Goal: Task Accomplishment & Management: Use online tool/utility

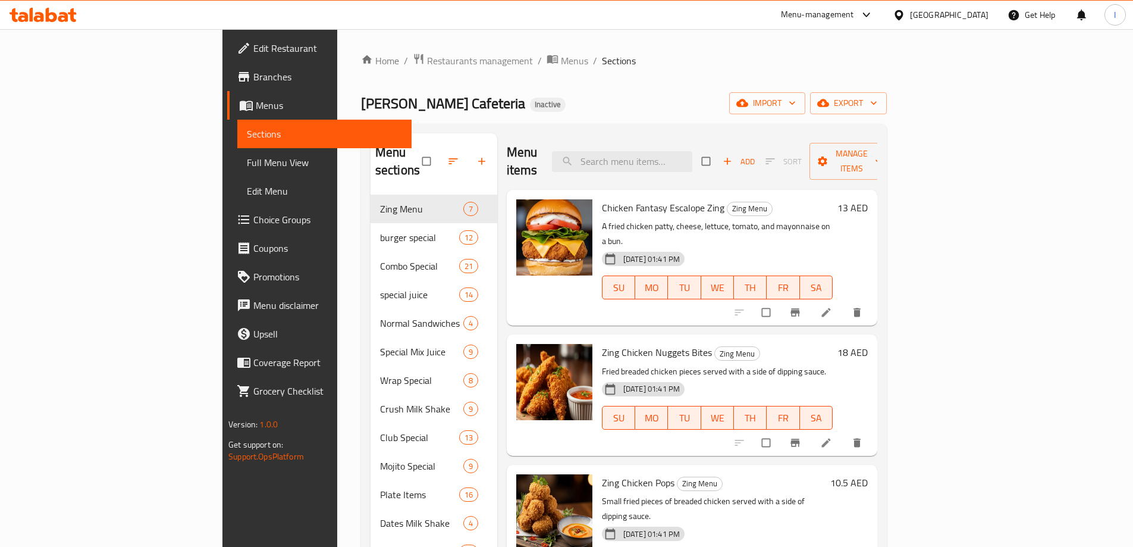
click at [971, 10] on div "[GEOGRAPHIC_DATA]" at bounding box center [949, 14] width 79 height 13
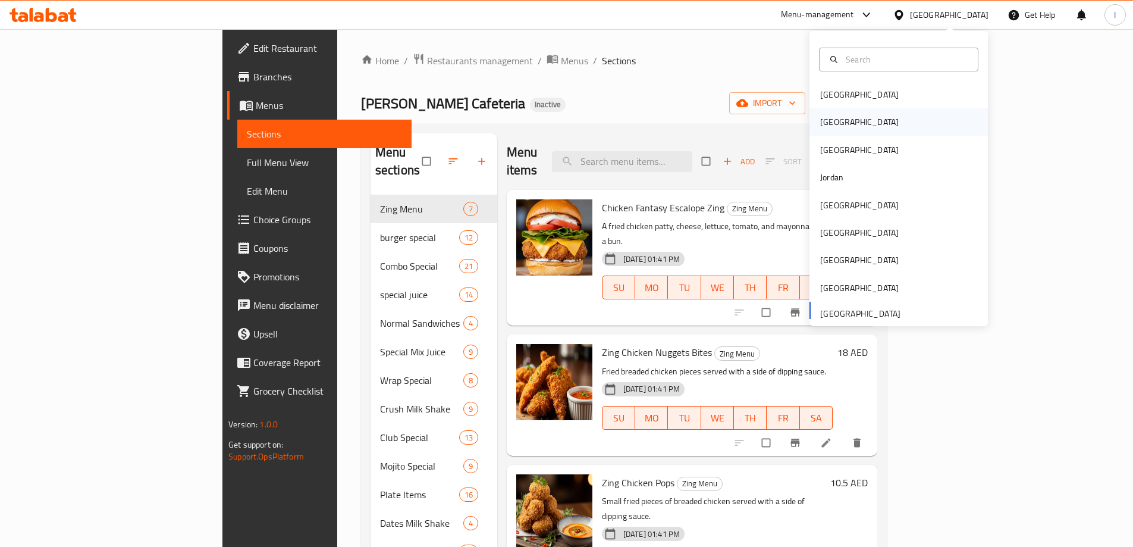
click at [841, 120] on div "[GEOGRAPHIC_DATA]" at bounding box center [860, 121] width 98 height 27
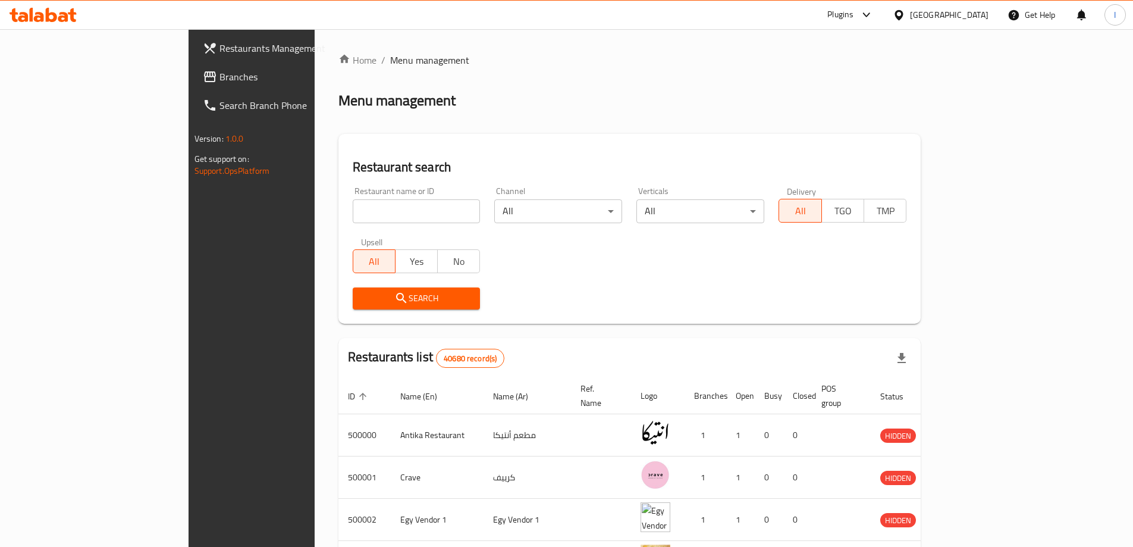
click at [854, 19] on div "Plugins" at bounding box center [840, 15] width 26 height 14
click at [868, 148] on div "Restaurant-Management" at bounding box center [842, 134] width 178 height 27
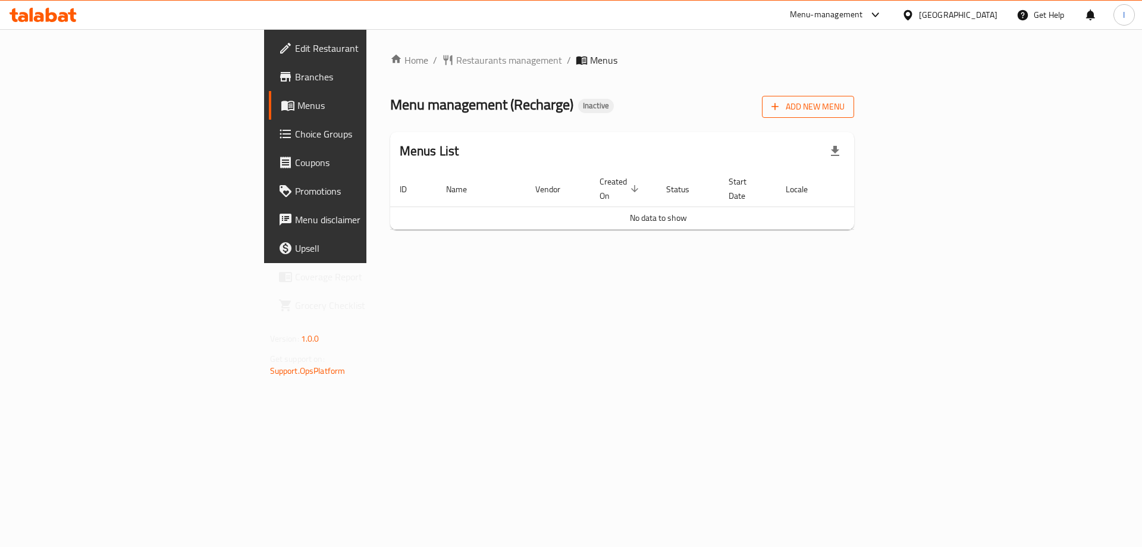
click at [845, 104] on span "Add New Menu" at bounding box center [807, 106] width 73 height 15
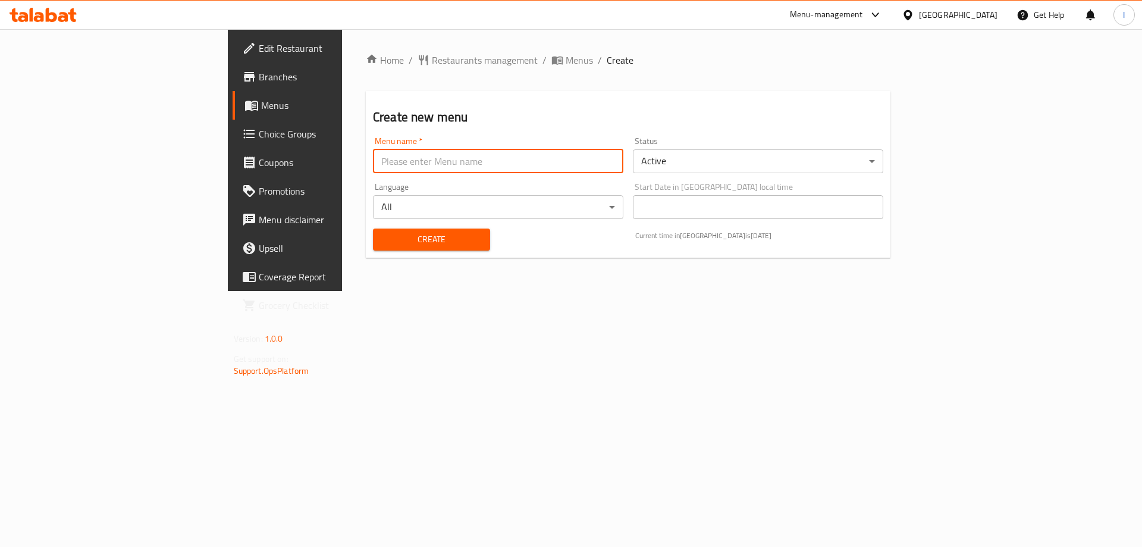
click at [373, 163] on input "text" at bounding box center [498, 161] width 250 height 24
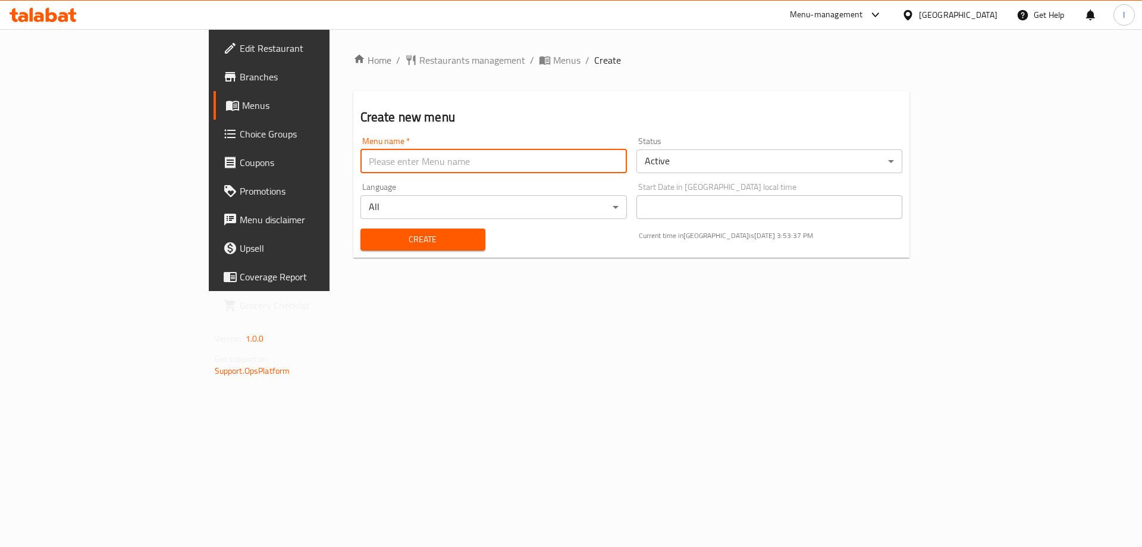
type input "."
click at [370, 232] on span "Create" at bounding box center [423, 239] width 106 height 15
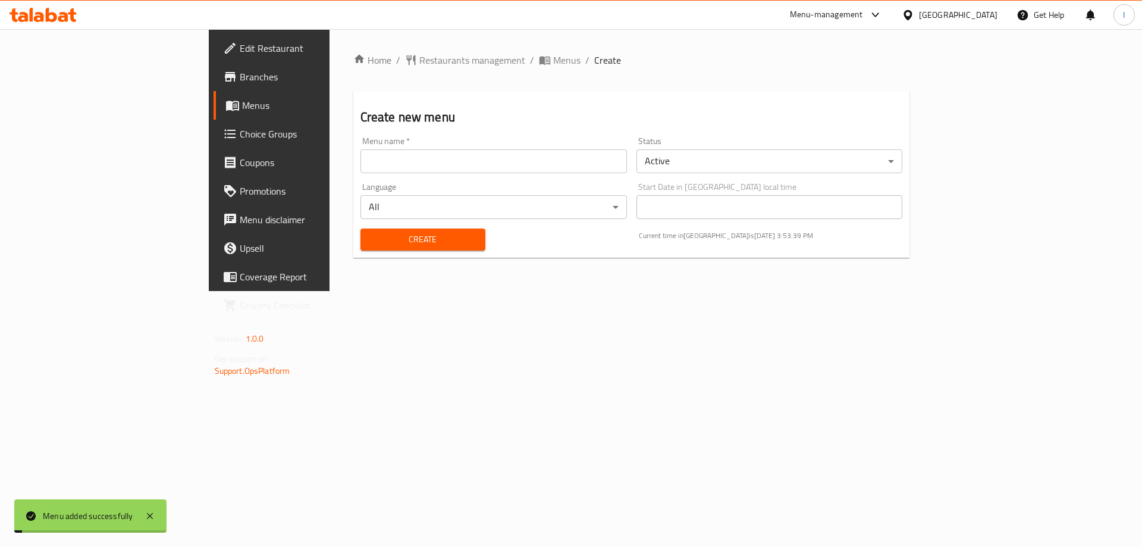
click at [242, 99] on span "Menus" at bounding box center [316, 105] width 148 height 14
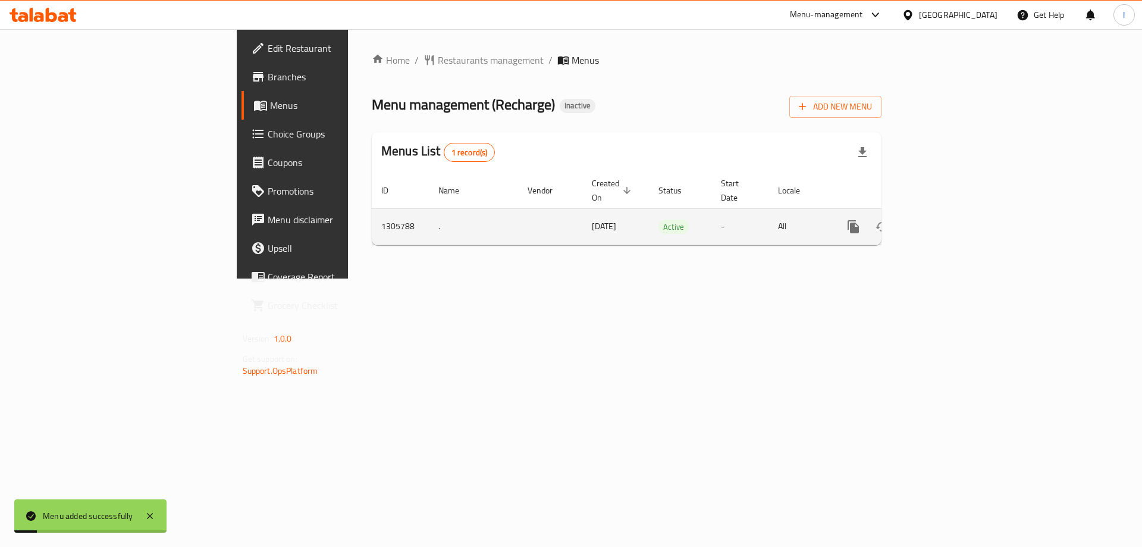
click at [953, 212] on link "enhanced table" at bounding box center [939, 226] width 29 height 29
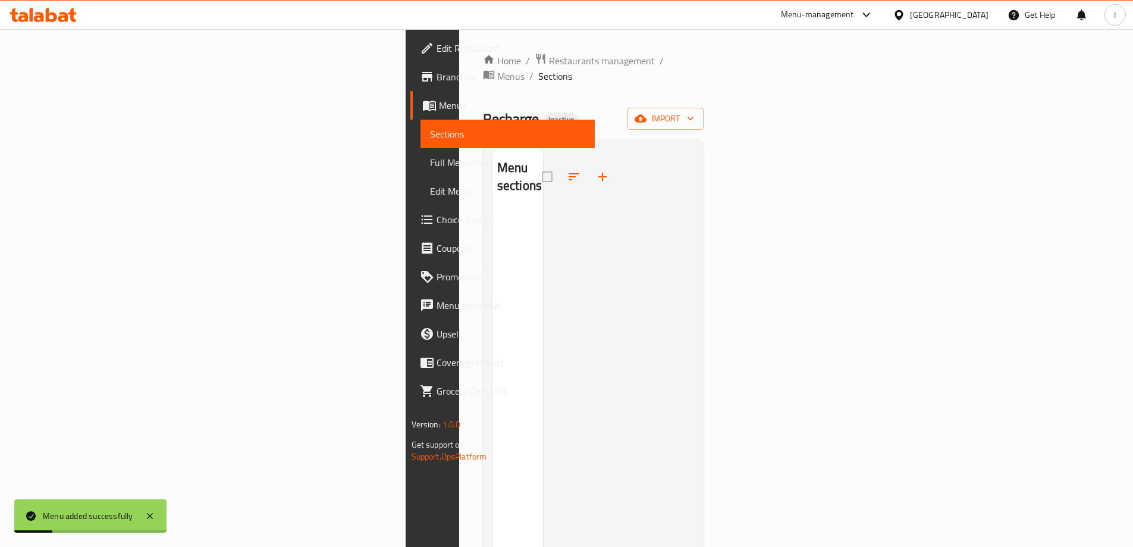
drag, startPoint x: 1061, startPoint y: 119, endPoint x: 1063, endPoint y: 107, distance: 12.0
click at [704, 118] on div "Home / Restaurants management / Menus / Sections Recharge Inactive import Menu …" at bounding box center [593, 379] width 221 height 652
click at [694, 111] on span "import" at bounding box center [665, 118] width 57 height 15
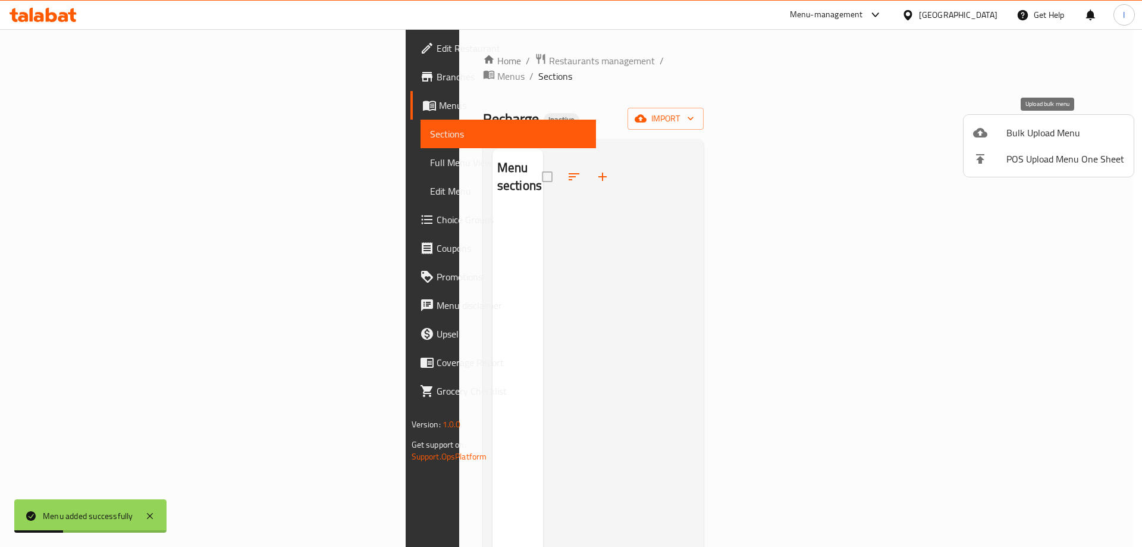
click at [1034, 135] on span "Bulk Upload Menu" at bounding box center [1065, 133] width 118 height 14
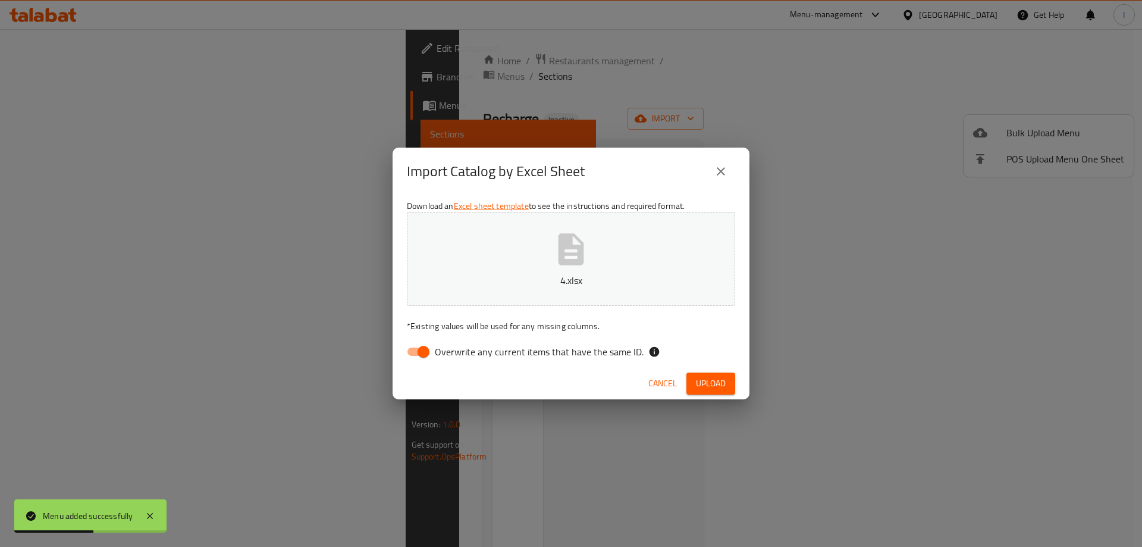
click at [441, 342] on label "Overwrite any current items that have the same ID." at bounding box center [521, 351] width 243 height 23
click at [441, 342] on input "Overwrite any current items that have the same ID." at bounding box center [424, 351] width 68 height 23
checkbox input "false"
click at [713, 376] on span "Upload" at bounding box center [711, 383] width 30 height 15
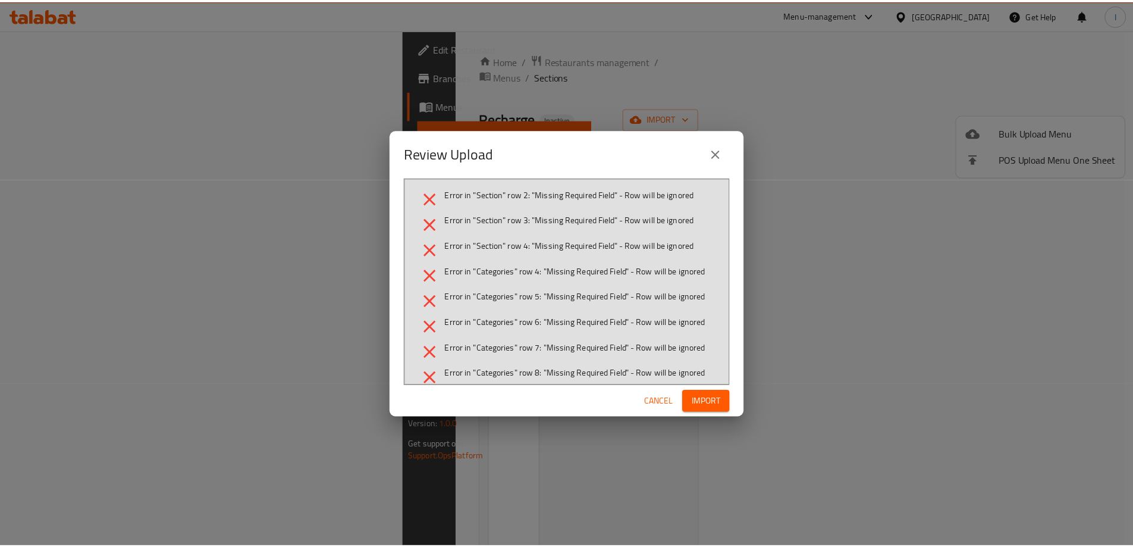
scroll to position [57, 0]
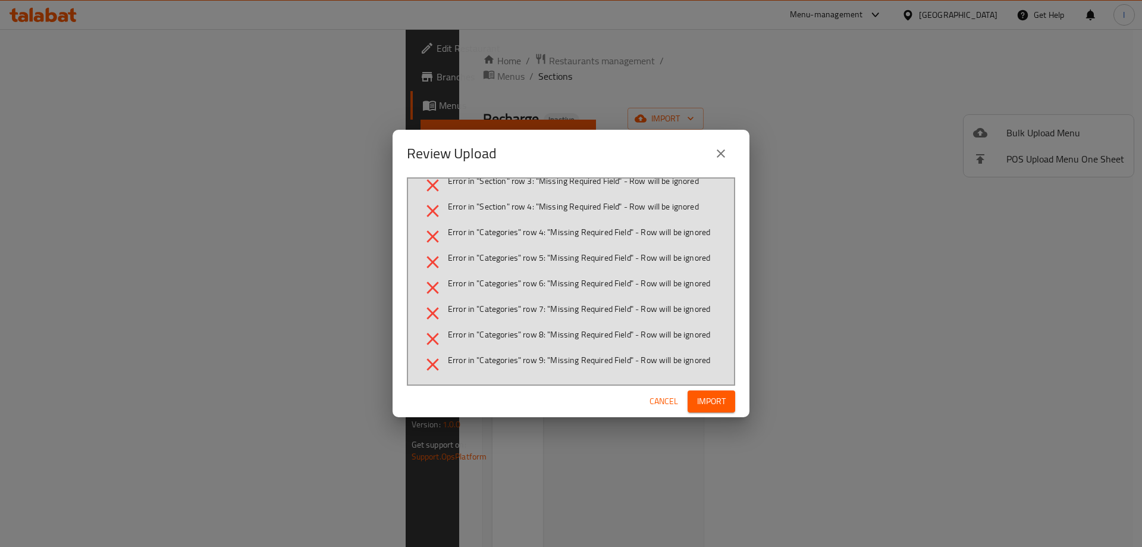
click at [730, 153] on button "close" at bounding box center [721, 153] width 29 height 29
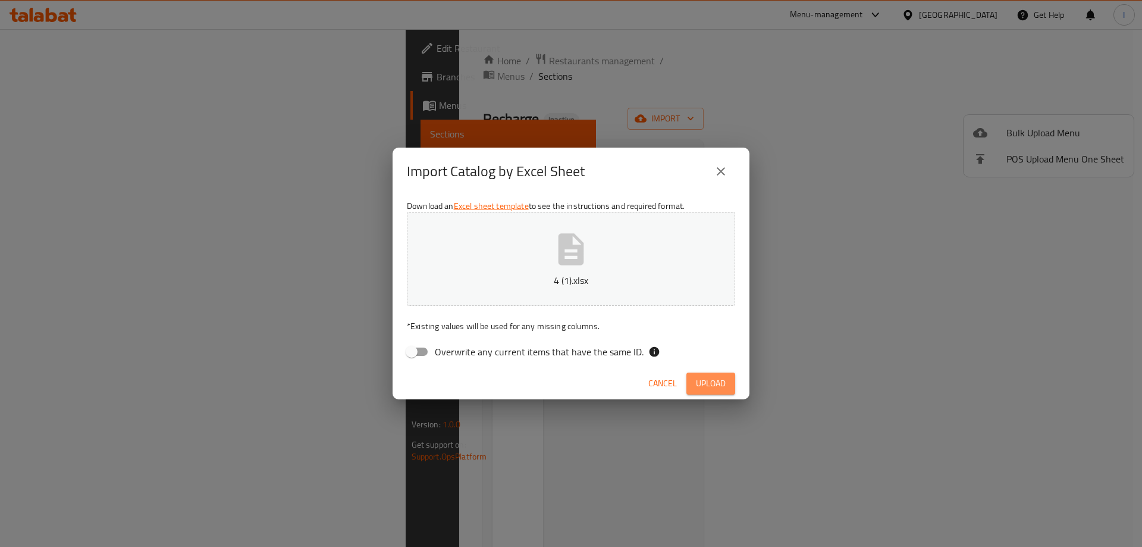
click at [705, 379] on span "Upload" at bounding box center [711, 383] width 30 height 15
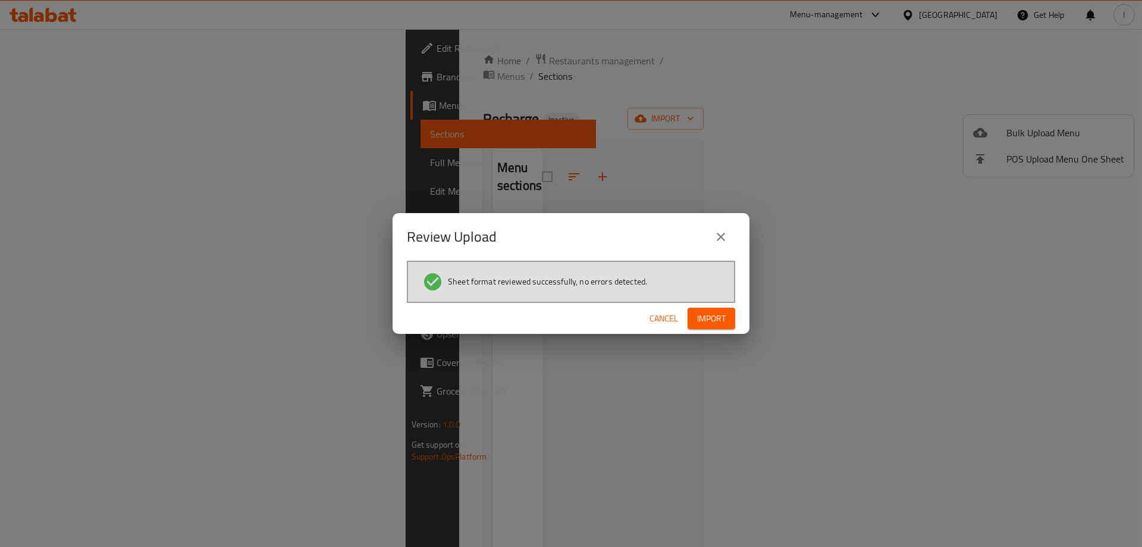
click at [738, 321] on div "Cancel Import" at bounding box center [571, 319] width 357 height 32
click at [727, 323] on button "Import" at bounding box center [712, 319] width 48 height 22
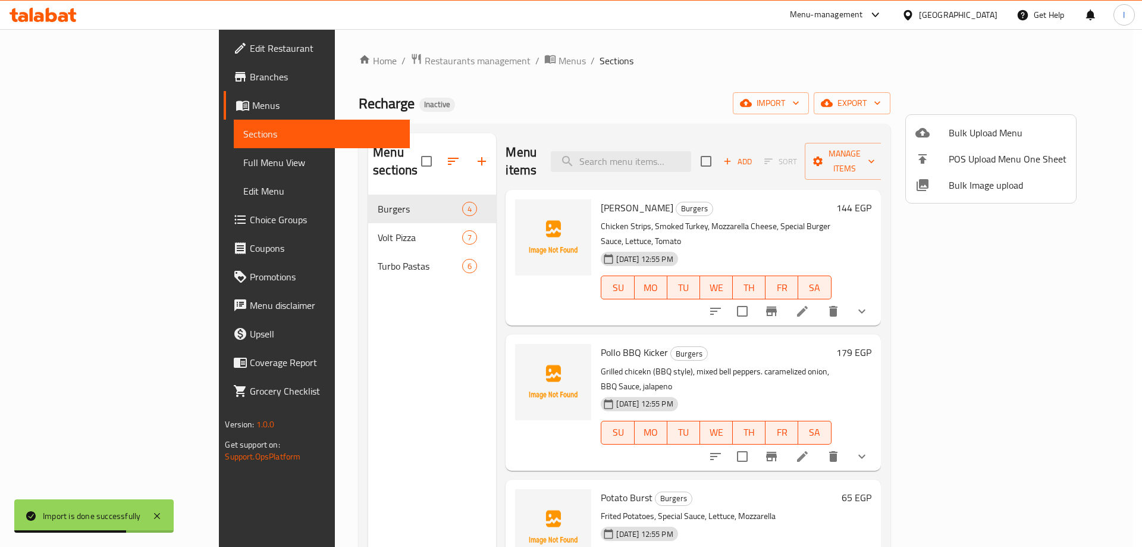
click at [629, 77] on div at bounding box center [571, 273] width 1142 height 547
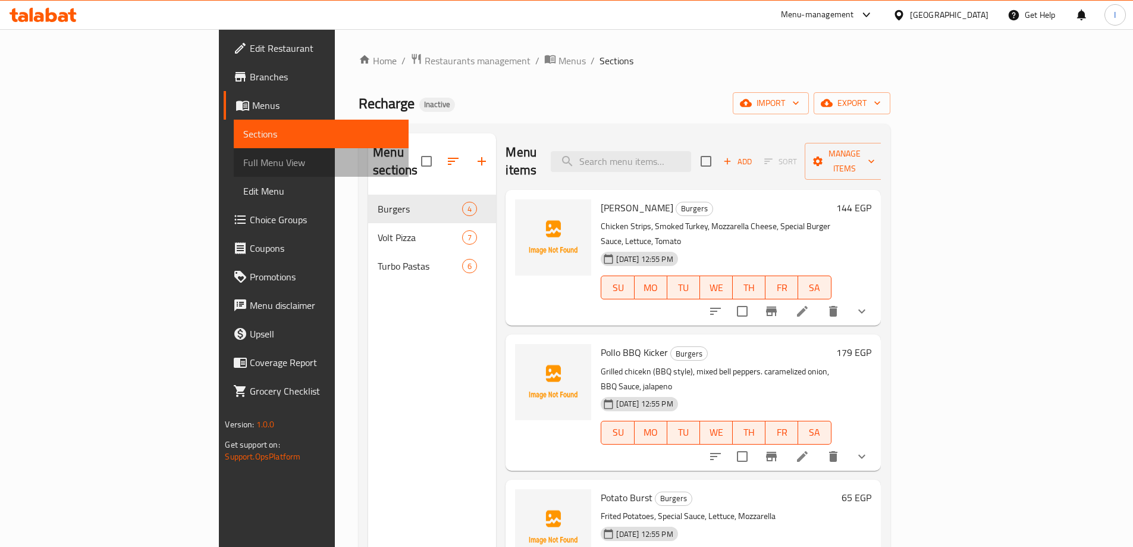
click at [234, 153] on link "Full Menu View" at bounding box center [321, 162] width 174 height 29
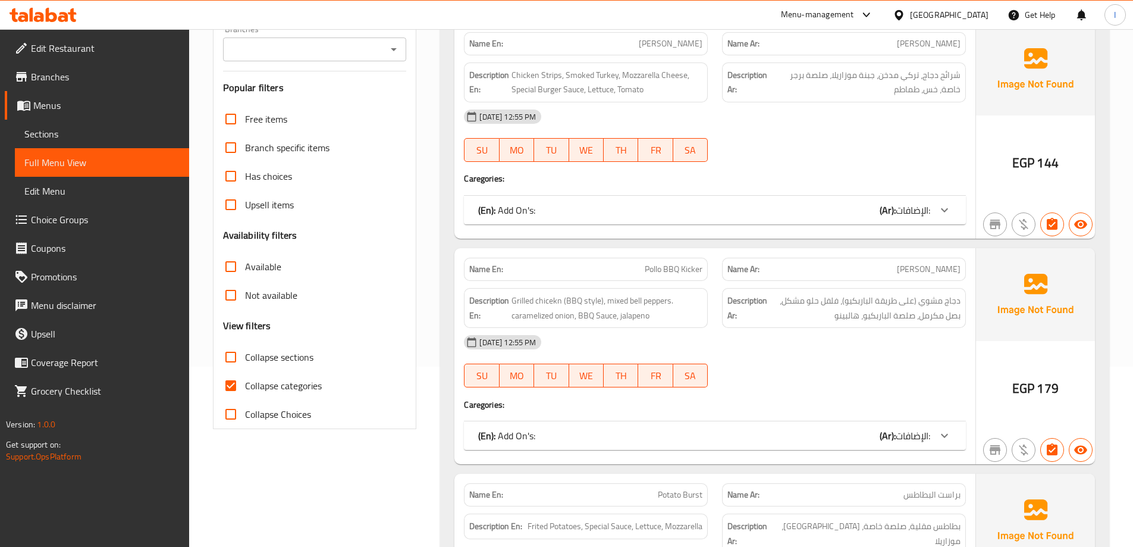
scroll to position [416, 0]
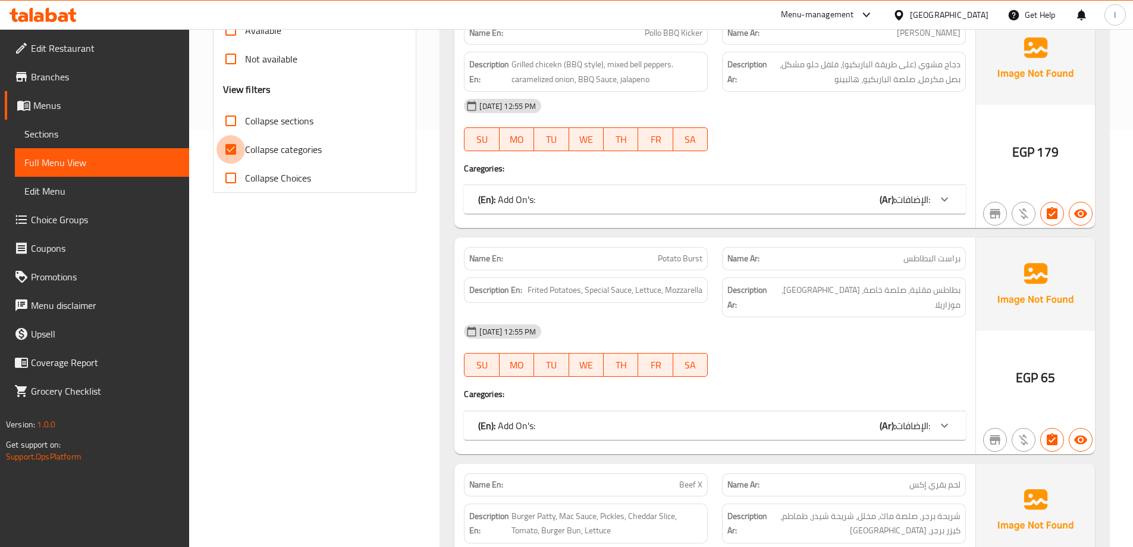
click at [233, 142] on input "Collapse categories" at bounding box center [231, 149] width 29 height 29
checkbox input "false"
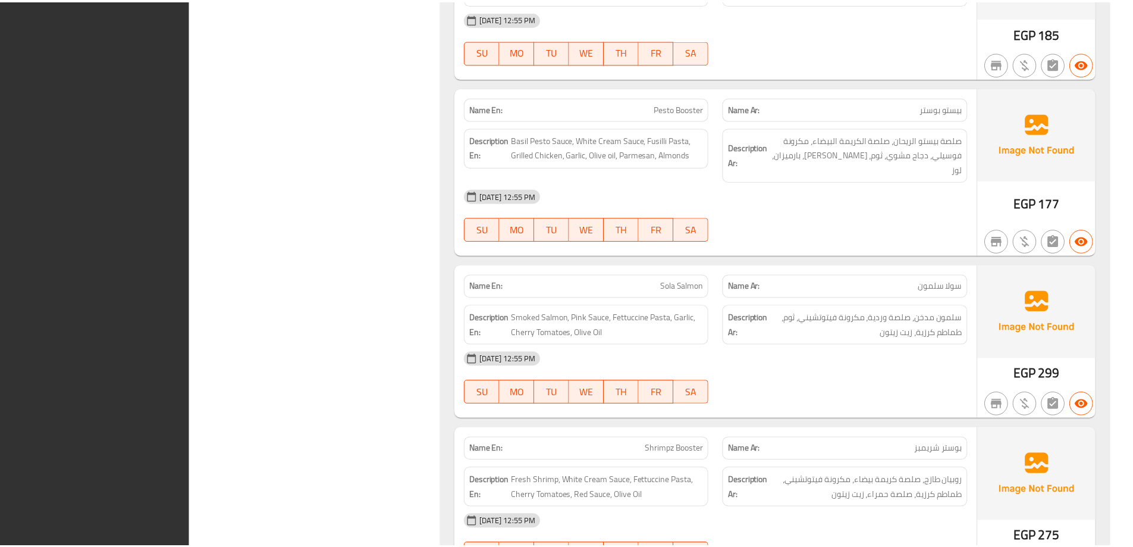
scroll to position [3795, 0]
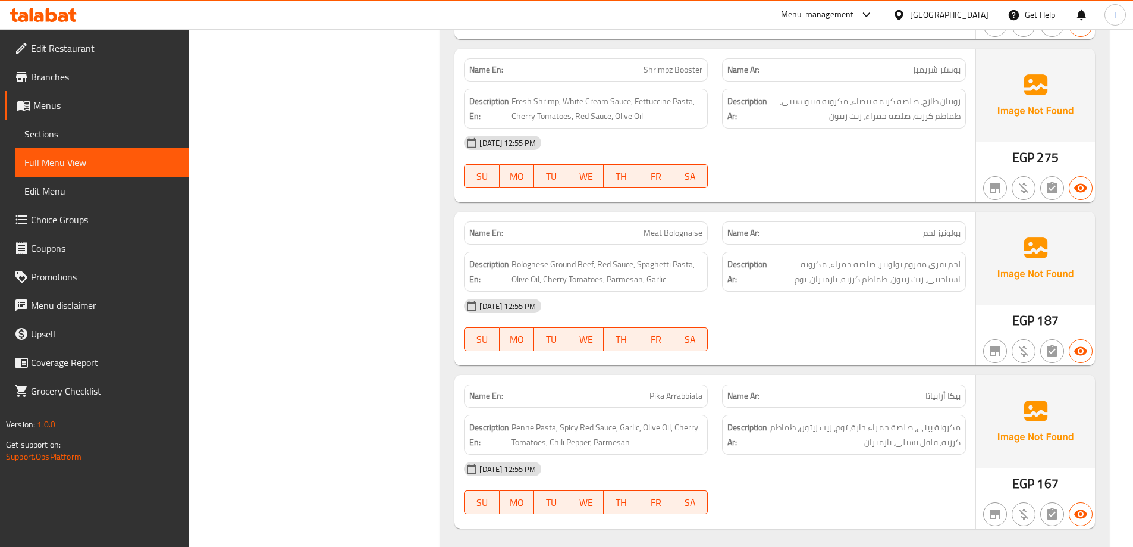
click at [975, 14] on div "[GEOGRAPHIC_DATA]" at bounding box center [949, 14] width 79 height 13
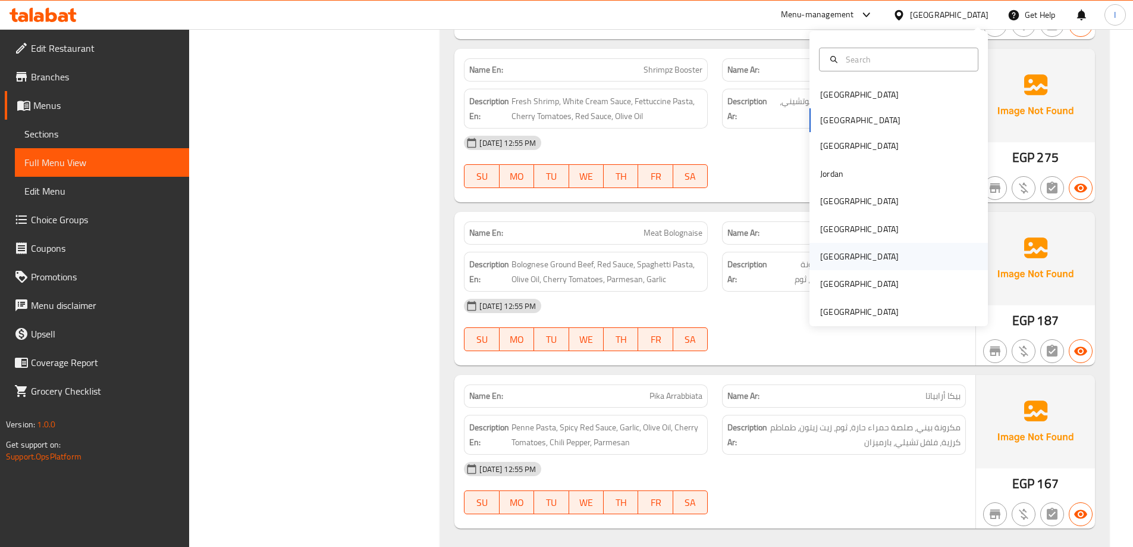
click at [846, 256] on div "[GEOGRAPHIC_DATA]" at bounding box center [899, 256] width 178 height 27
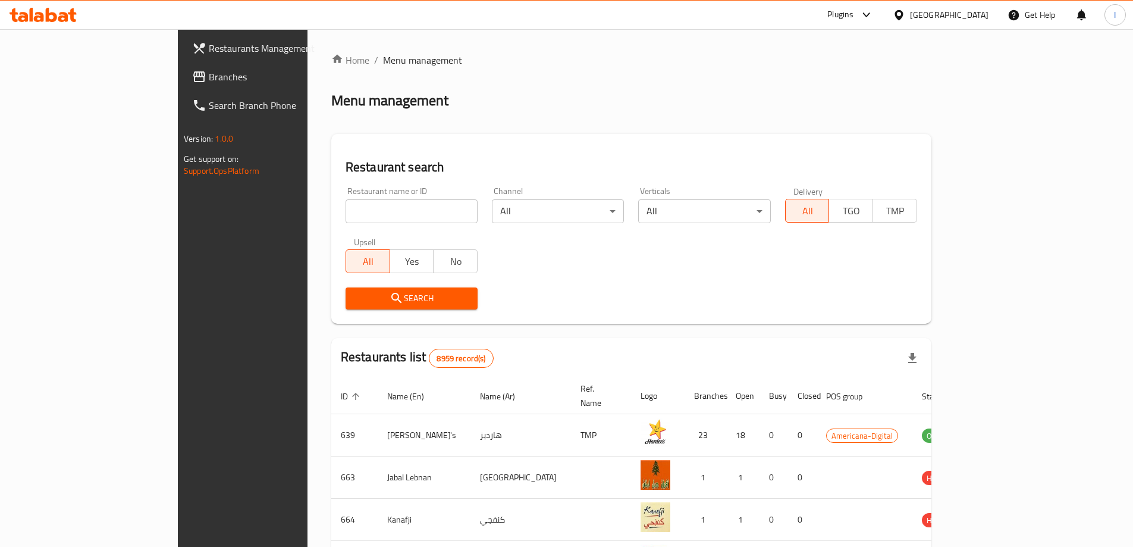
click at [854, 11] on div "Plugins" at bounding box center [840, 15] width 26 height 14
click at [857, 140] on div "Restaurant-Management" at bounding box center [810, 134] width 112 height 27
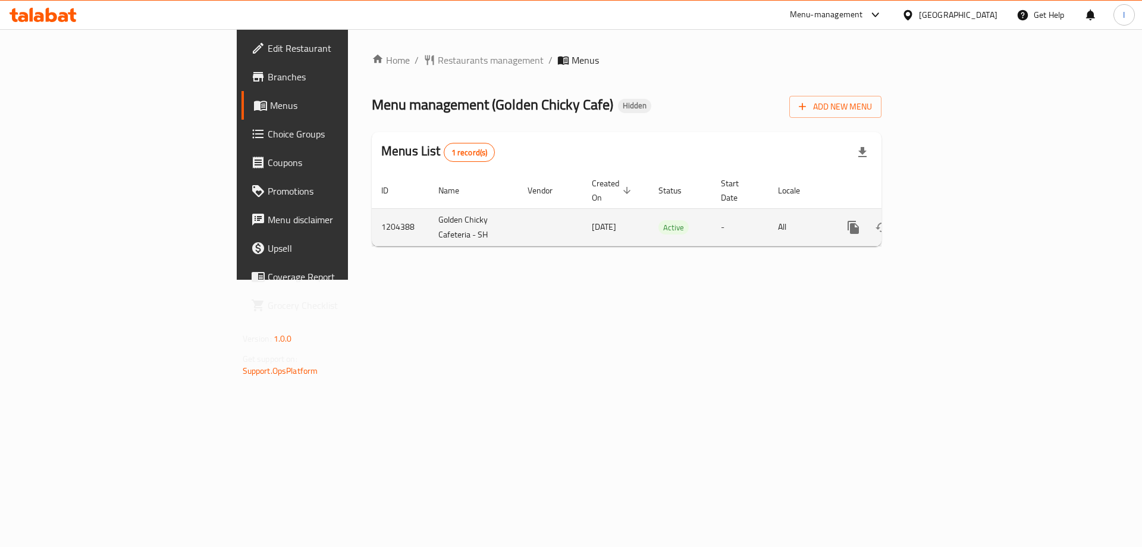
click at [946, 220] on icon "enhanced table" at bounding box center [939, 227] width 14 height 14
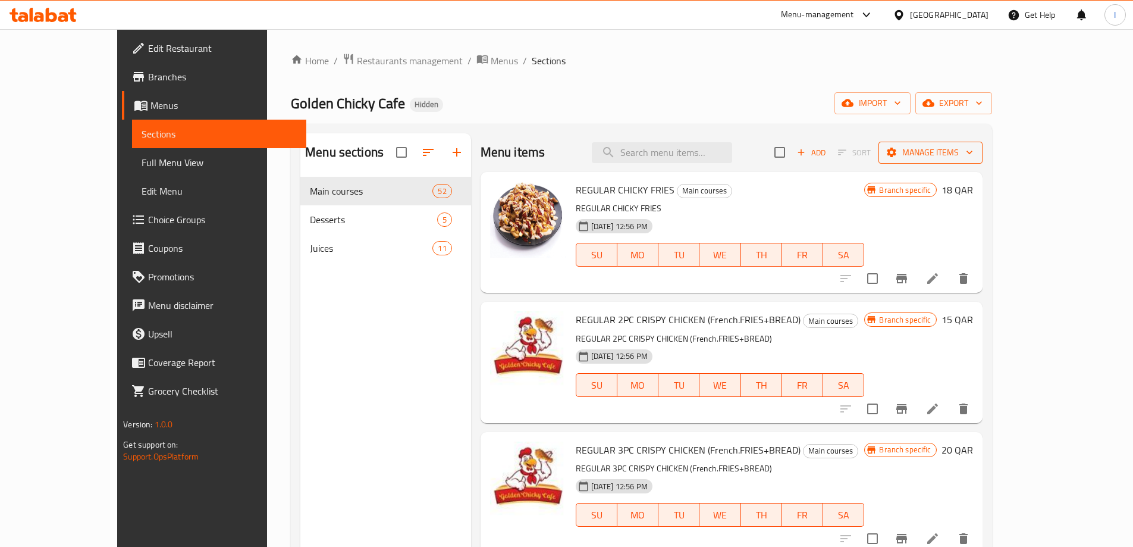
click at [973, 154] on span "Manage items" at bounding box center [930, 152] width 85 height 15
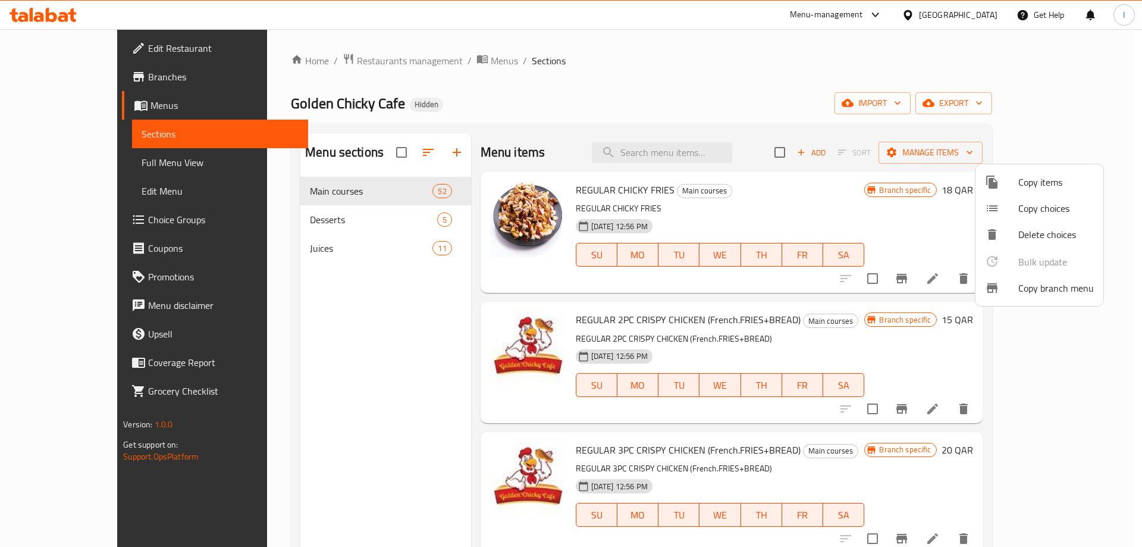
click at [1030, 281] on span "Copy branch menu" at bounding box center [1056, 288] width 76 height 14
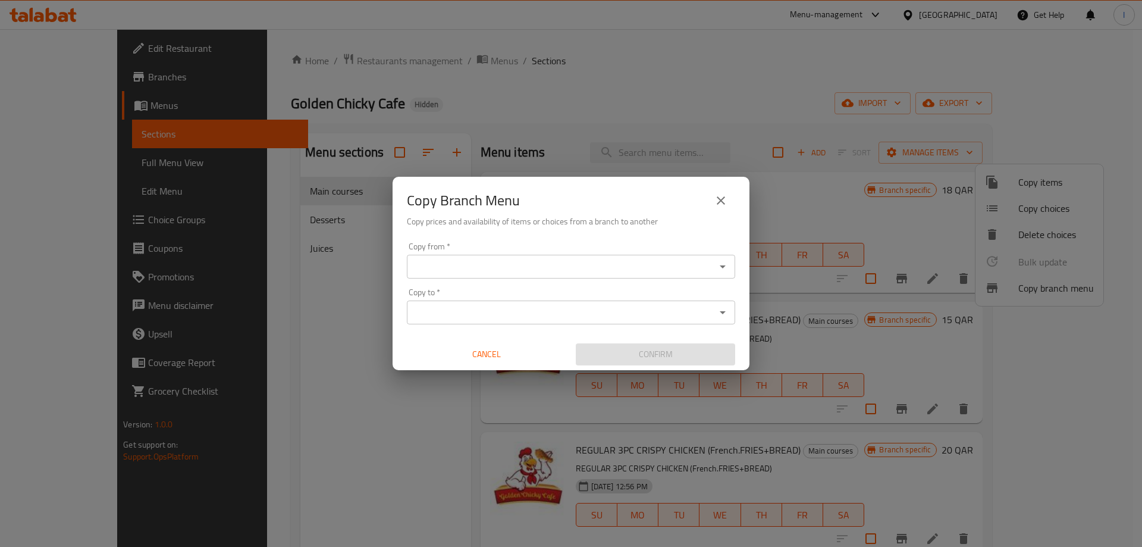
click at [641, 257] on div "Copy from *" at bounding box center [571, 267] width 328 height 24
click at [650, 266] on input "Copy from   *" at bounding box center [561, 266] width 302 height 17
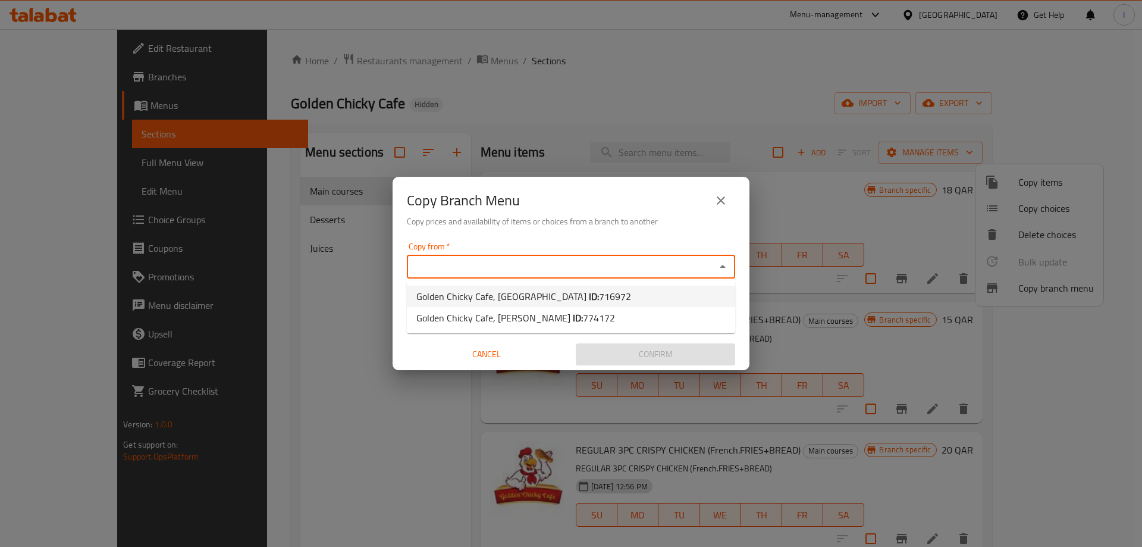
click at [574, 297] on span "Golden Chicky Cafe, Madinat Khalifa South ID: 716972" at bounding box center [523, 296] width 215 height 14
type input "Golden Chicky Cafe, Madinat Khalifa South"
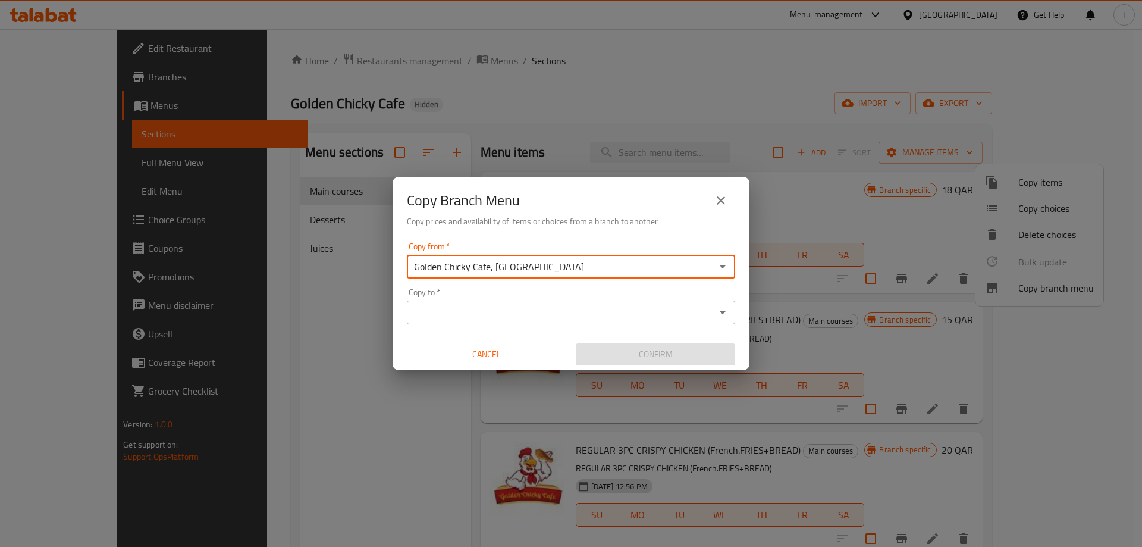
click at [637, 297] on div "Copy to   * Copy to *" at bounding box center [571, 306] width 328 height 36
click at [637, 309] on input "Copy to   *" at bounding box center [561, 312] width 302 height 17
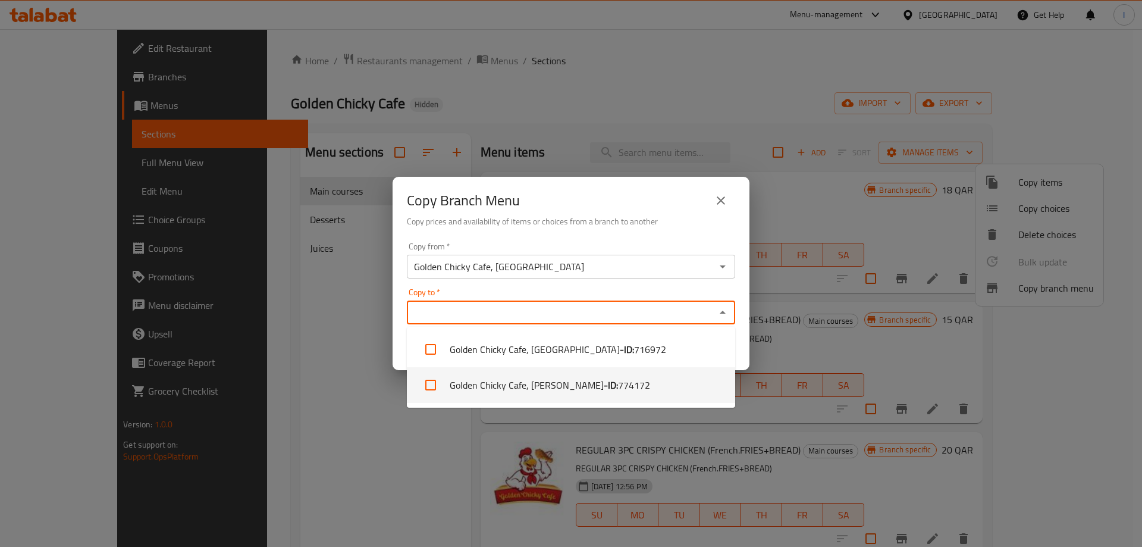
click at [641, 383] on li "Golden Chicky Cafe, Abu Hamour - ID: 774172" at bounding box center [571, 385] width 328 height 36
checkbox input "true"
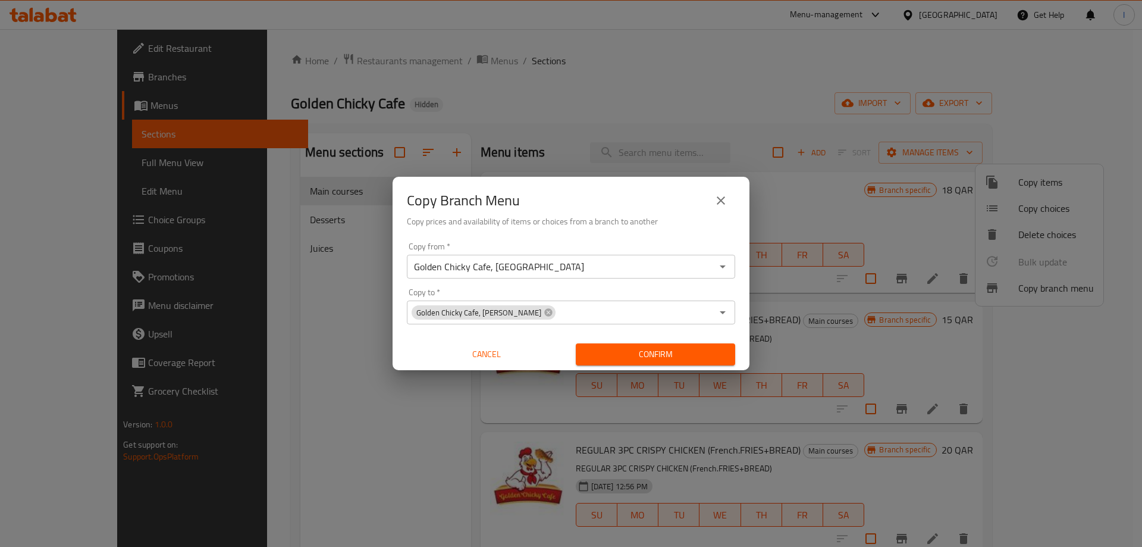
click at [638, 187] on div "Copy Branch Menu" at bounding box center [571, 200] width 328 height 29
click at [670, 353] on span "Confirm" at bounding box center [655, 354] width 140 height 15
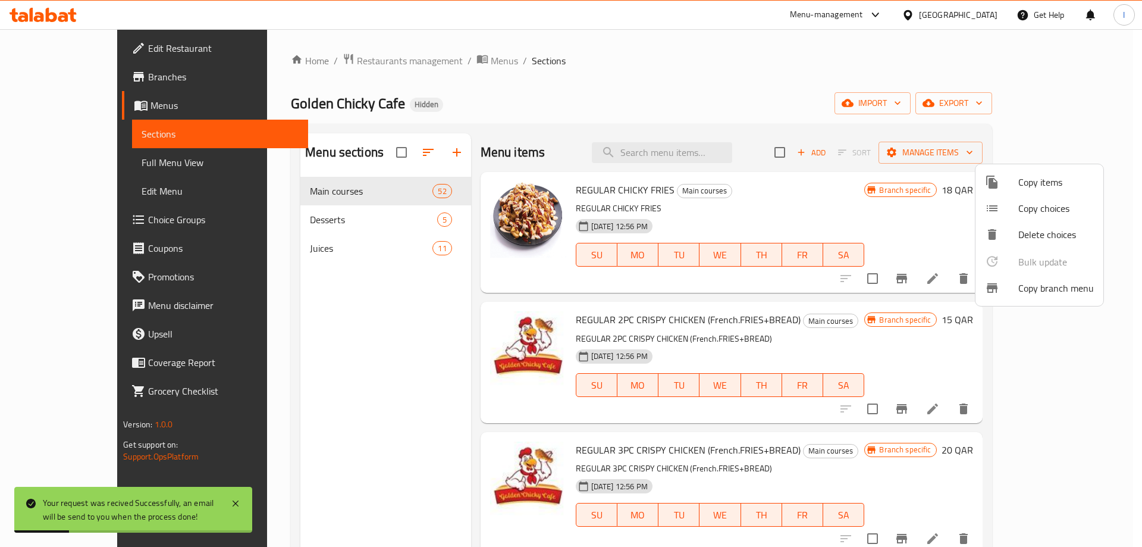
drag, startPoint x: 340, startPoint y: 437, endPoint x: 346, endPoint y: 303, distance: 134.0
click at [340, 437] on div at bounding box center [571, 273] width 1142 height 547
